Goal: Navigation & Orientation: Find specific page/section

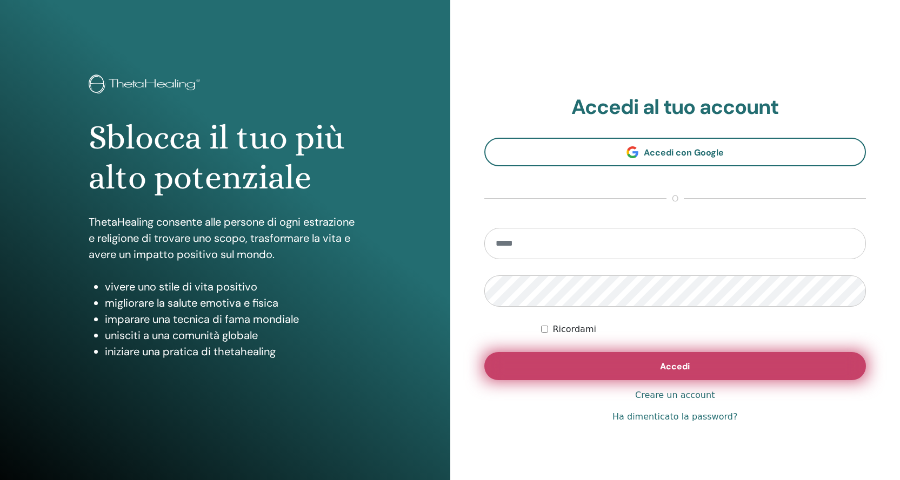
type input "**********"
click at [636, 364] on button "Accedi" at bounding box center [675, 366] width 382 height 28
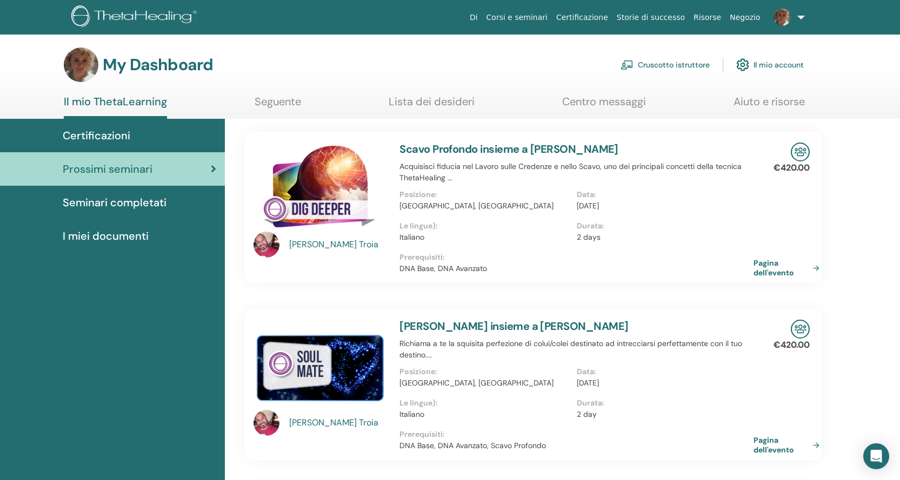
click at [690, 58] on link "Cruscotto istruttore" at bounding box center [664, 65] width 89 height 24
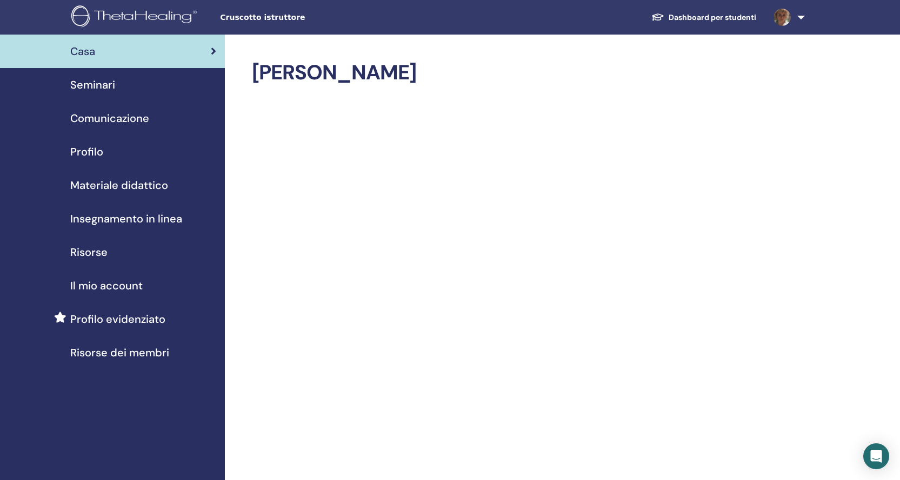
click at [97, 153] on span "Profilo" at bounding box center [86, 152] width 33 height 16
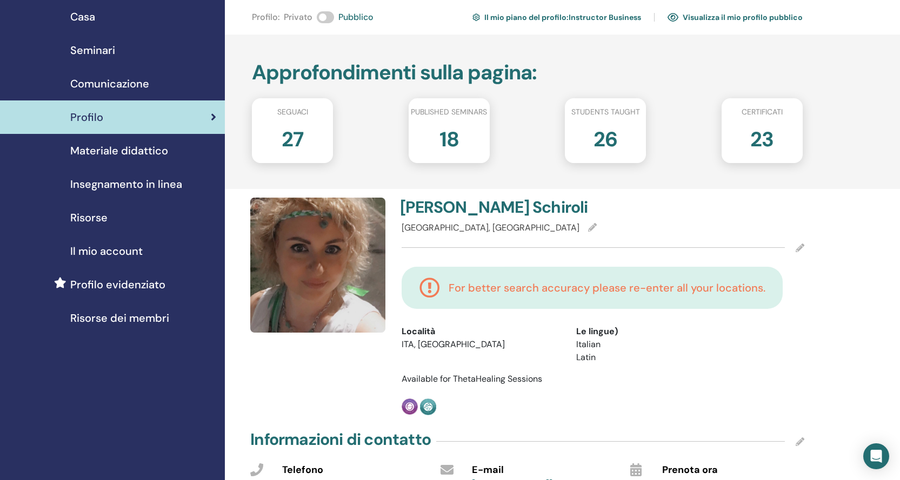
scroll to position [108, 0]
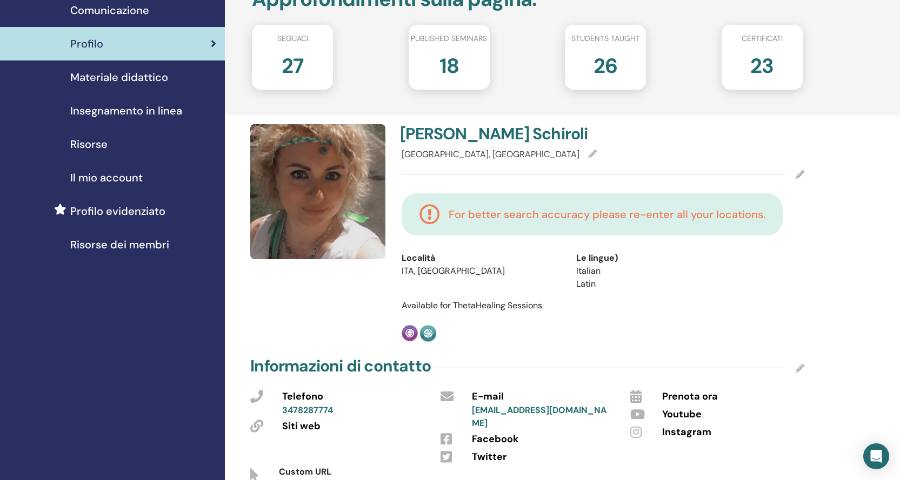
click at [513, 158] on div "Verona, Padova" at bounding box center [603, 154] width 403 height 13
click at [799, 176] on icon at bounding box center [799, 174] width 9 height 9
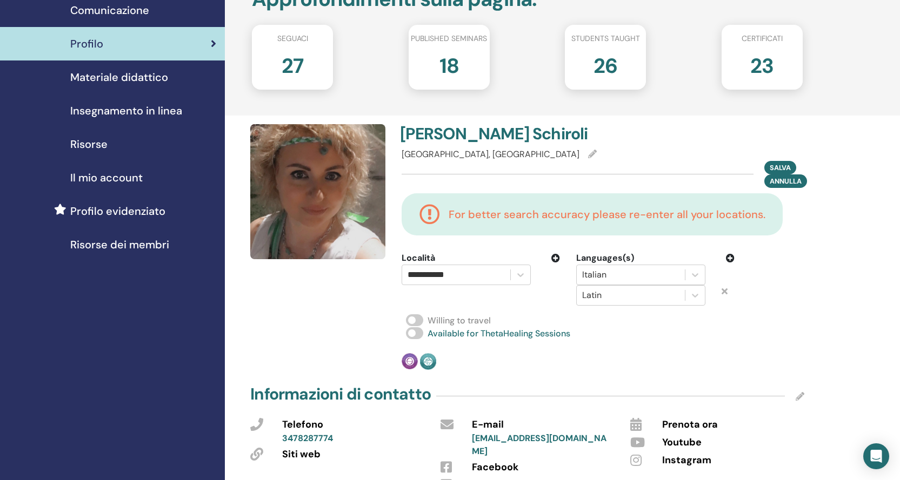
click at [490, 156] on div "Verona, Padova" at bounding box center [603, 154] width 403 height 13
click at [782, 161] on button "Salva" at bounding box center [780, 167] width 32 height 14
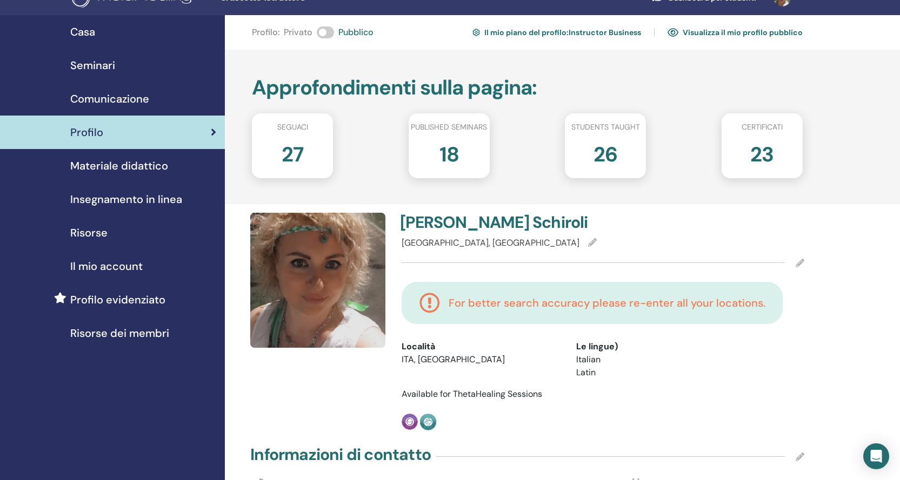
scroll to position [0, 0]
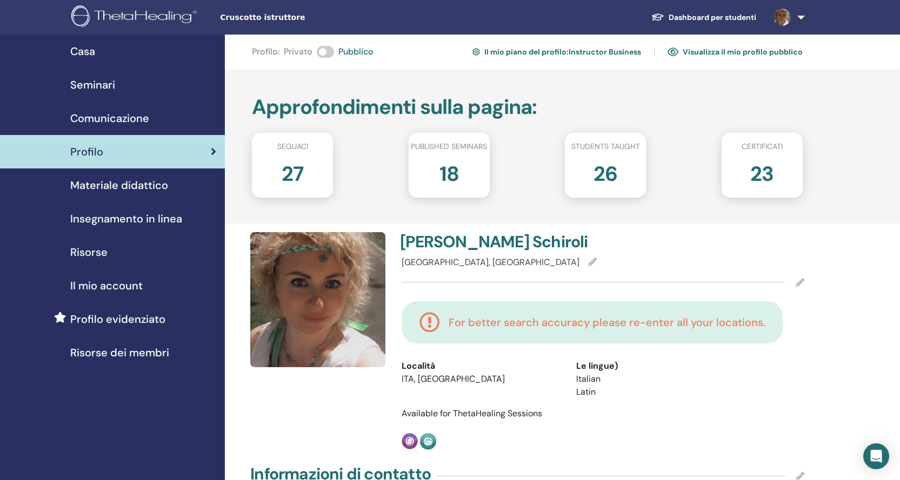
click at [126, 192] on span "Materiale didattico" at bounding box center [119, 185] width 98 height 16
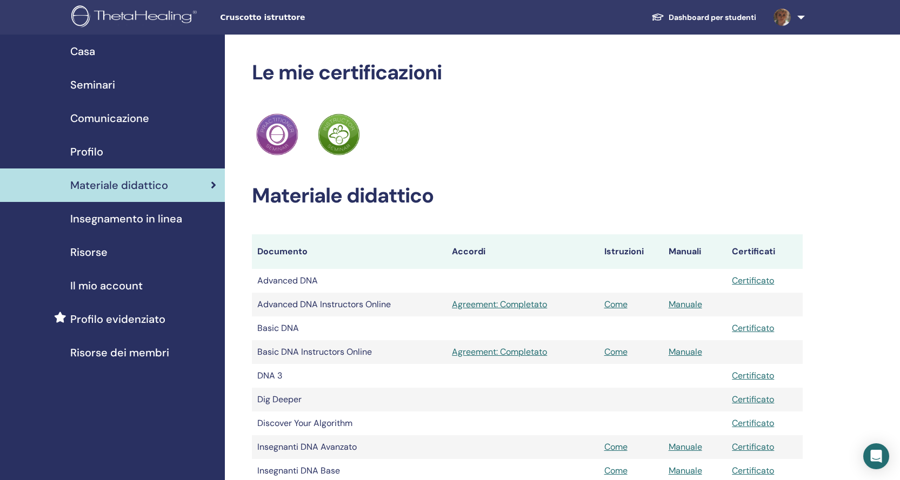
click at [86, 55] on span "Casa" at bounding box center [82, 51] width 25 height 16
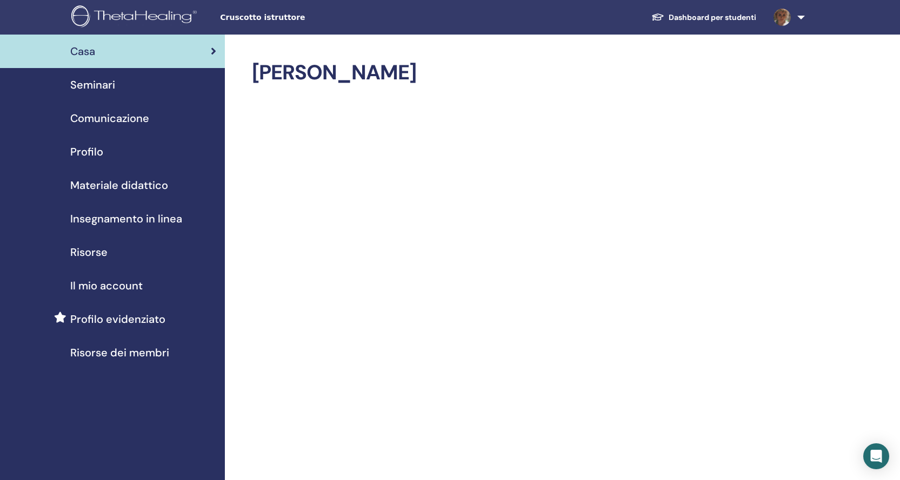
click at [97, 79] on span "Seminari" at bounding box center [92, 85] width 45 height 16
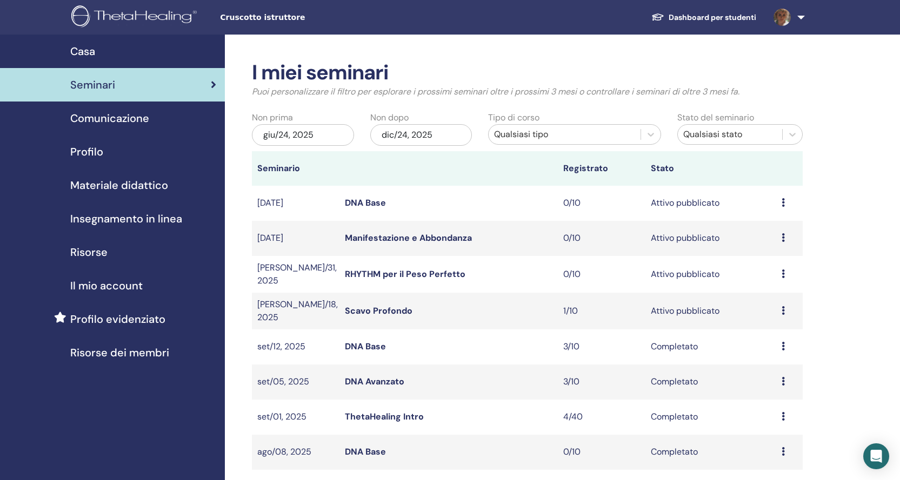
click at [430, 274] on link "RHYTHM per il Peso Perfetto" at bounding box center [405, 274] width 121 height 11
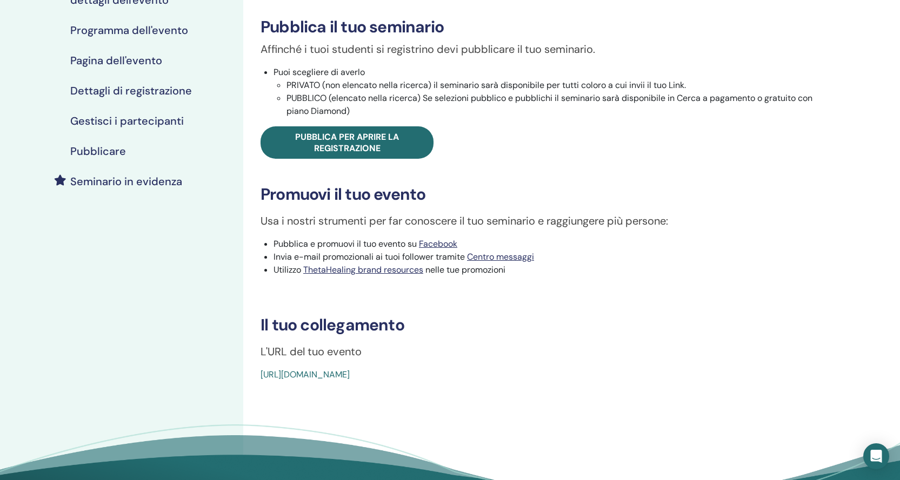
scroll to position [216, 0]
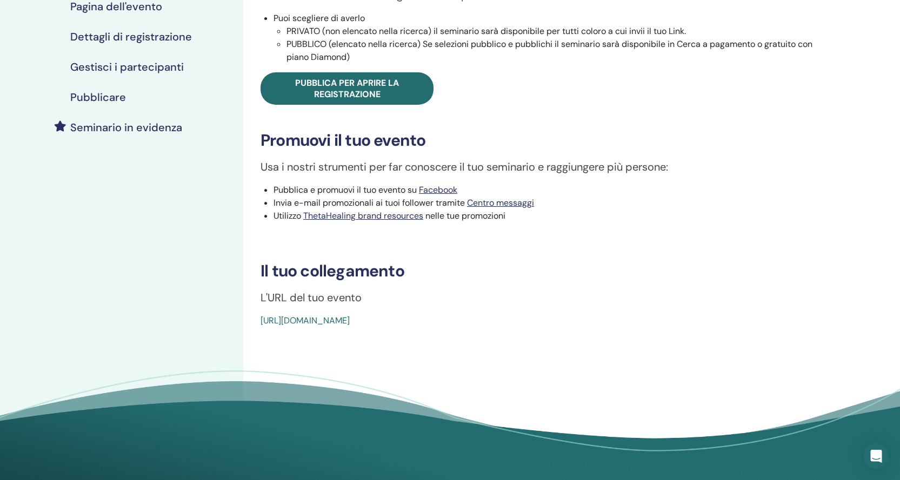
click at [350, 321] on link "[URL][DOMAIN_NAME]" at bounding box center [304, 320] width 89 height 11
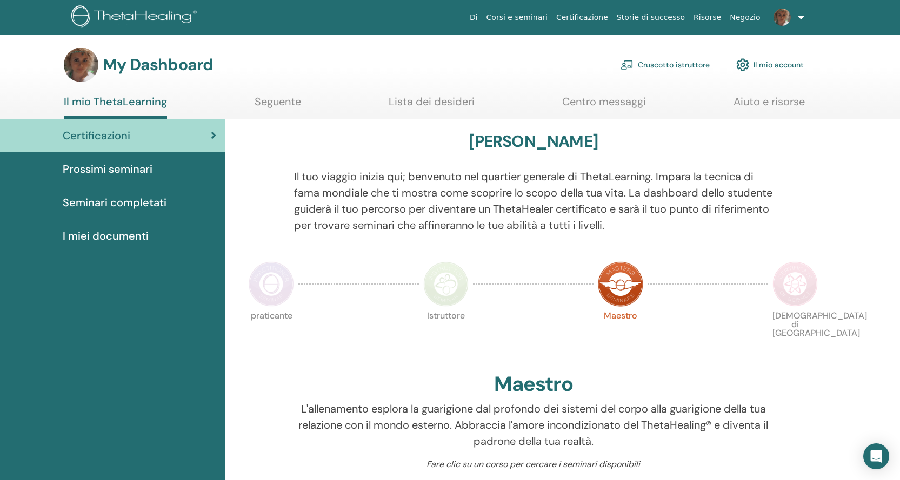
click at [678, 60] on link "Cruscotto istruttore" at bounding box center [664, 65] width 89 height 24
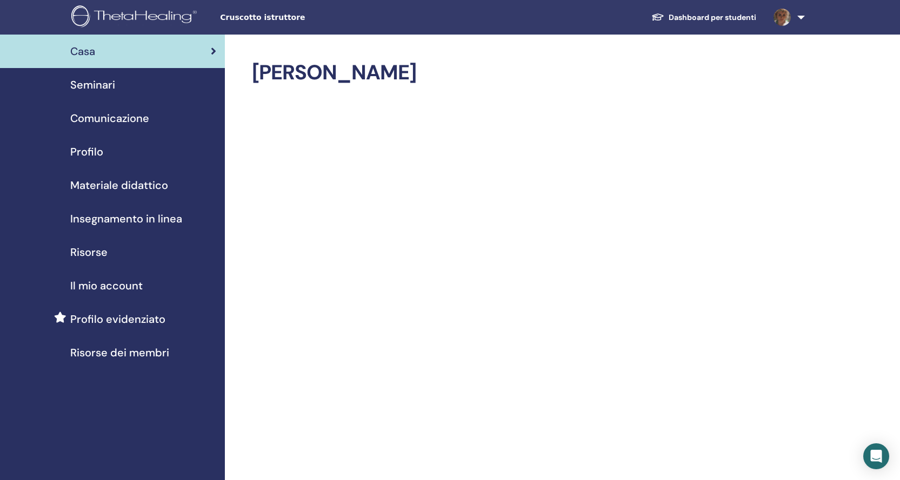
click at [102, 84] on span "Seminari" at bounding box center [92, 85] width 45 height 16
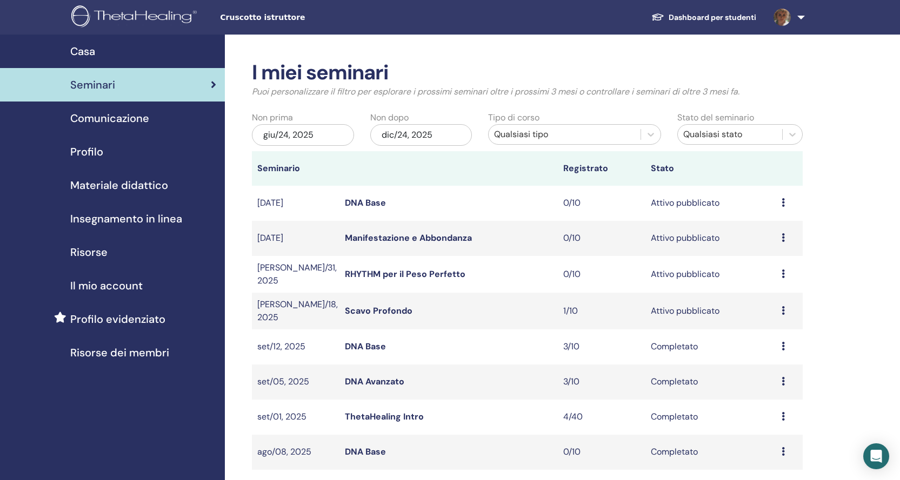
click at [440, 273] on link "RHYTHM per il Peso Perfetto" at bounding box center [405, 274] width 121 height 11
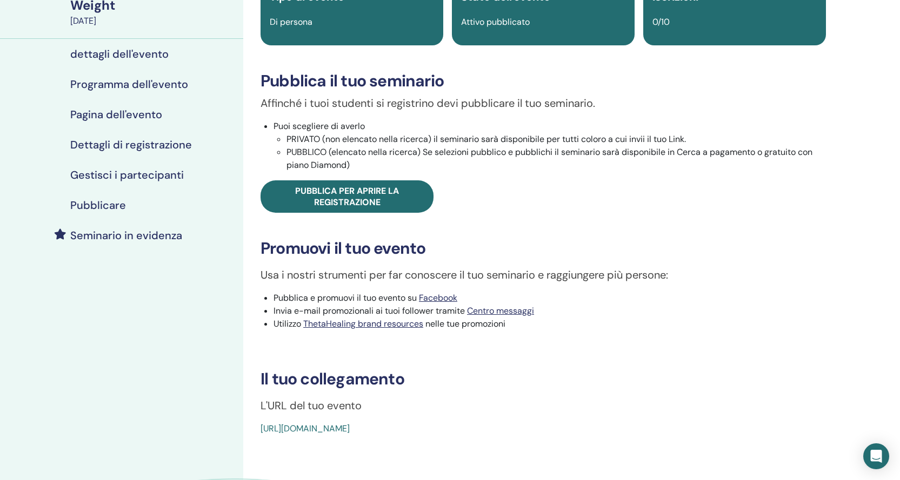
scroll to position [162, 0]
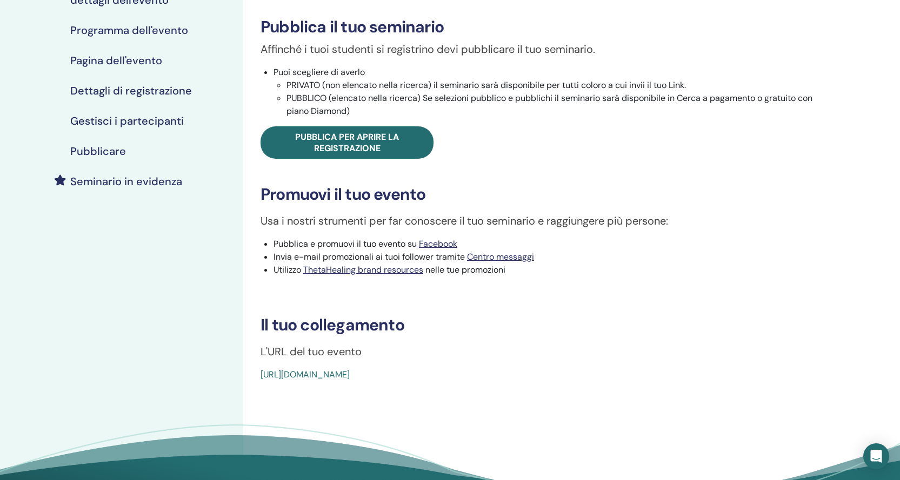
click at [350, 374] on link "[URL][DOMAIN_NAME]" at bounding box center [304, 374] width 89 height 11
